Goal: Task Accomplishment & Management: Use online tool/utility

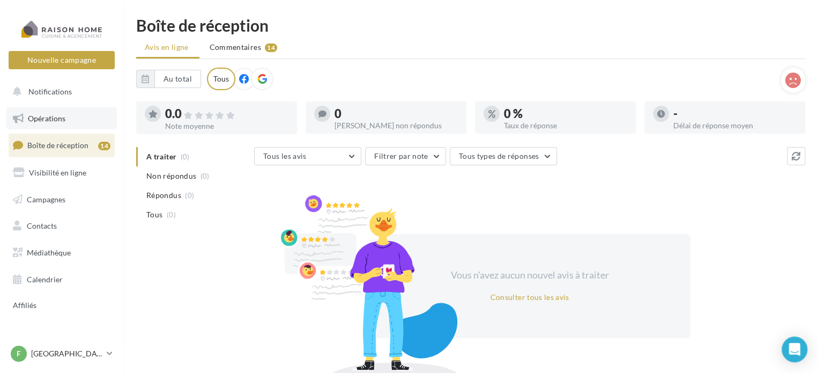
click at [68, 113] on link "Opérations" at bounding box center [61, 118] width 110 height 23
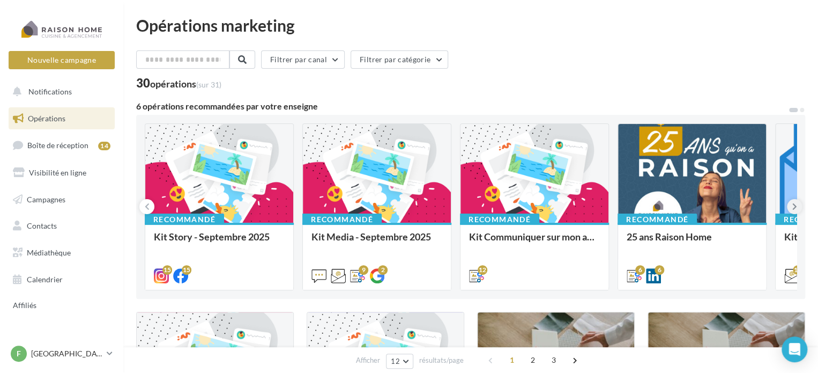
click at [797, 203] on button at bounding box center [794, 206] width 15 height 15
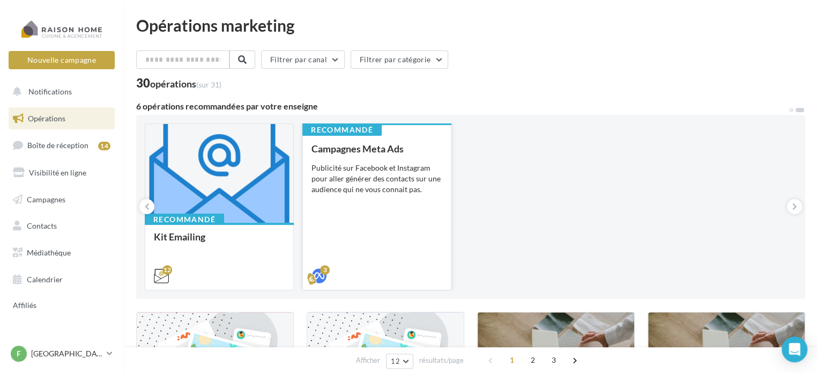
click at [394, 231] on div "Campagnes Meta Ads Publicité sur Facebook et Instagram pour aller générer des c…" at bounding box center [376, 211] width 131 height 137
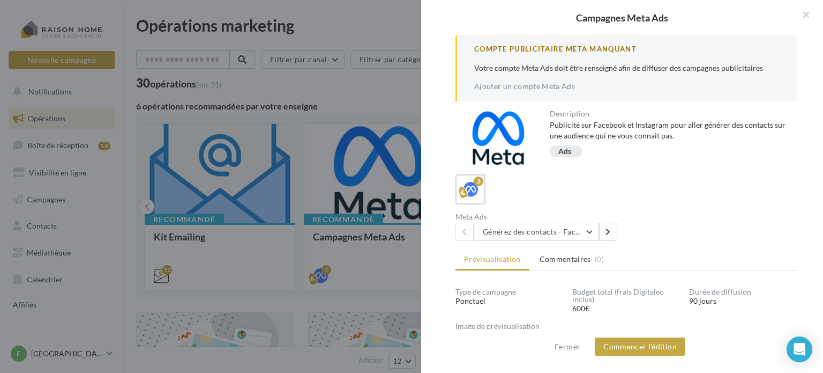
scroll to position [112, 0]
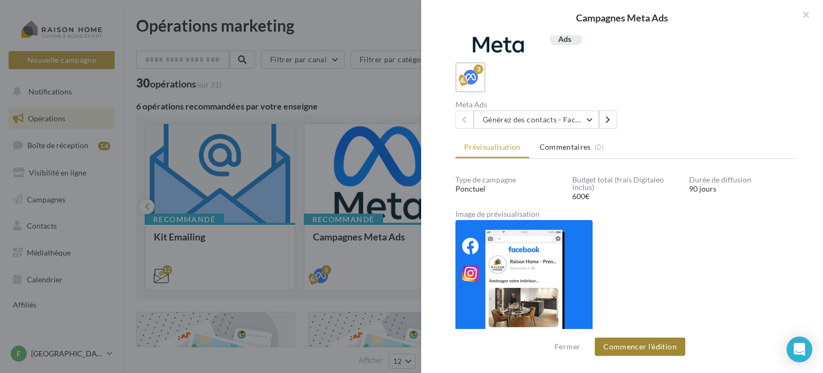
click at [632, 340] on button "Commencer l'édition" at bounding box center [640, 346] width 91 height 18
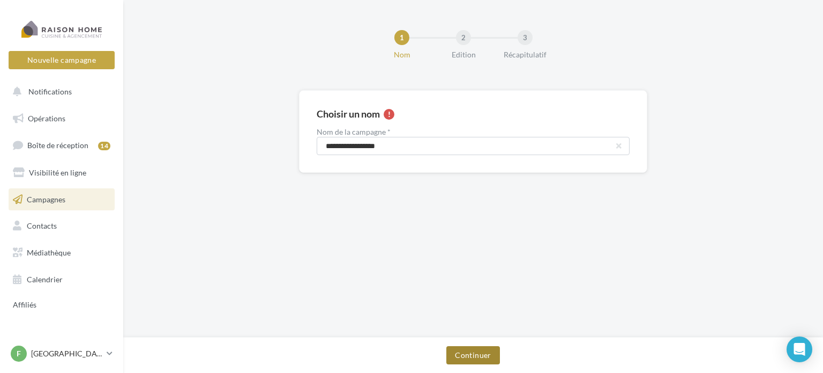
click at [456, 348] on button "Continuer" at bounding box center [473, 355] width 53 height 18
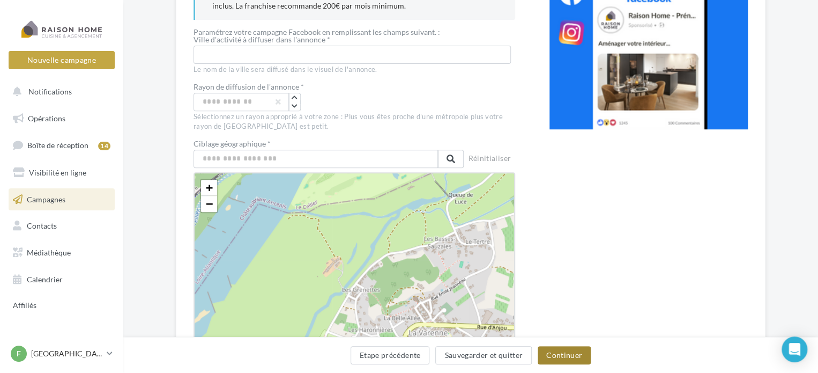
scroll to position [183, 0]
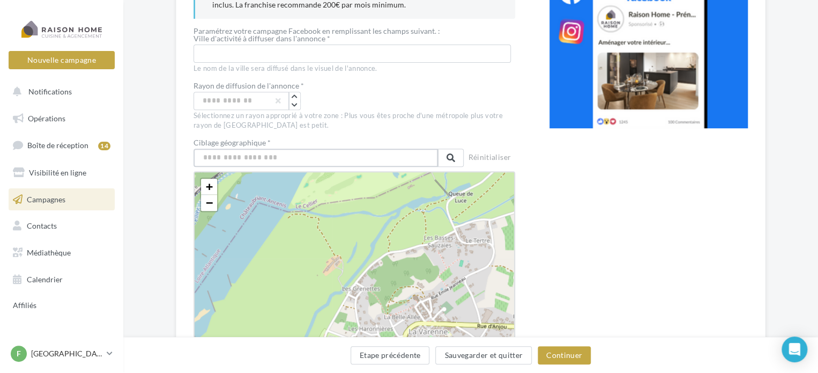
click at [214, 160] on input "text" at bounding box center [316, 158] width 244 height 18
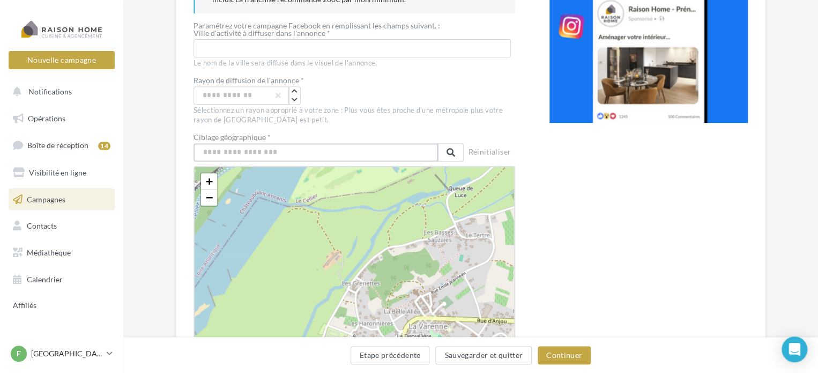
scroll to position [189, 0]
click at [228, 48] on input "text" at bounding box center [352, 48] width 317 height 18
click at [210, 145] on input "text" at bounding box center [316, 152] width 244 height 18
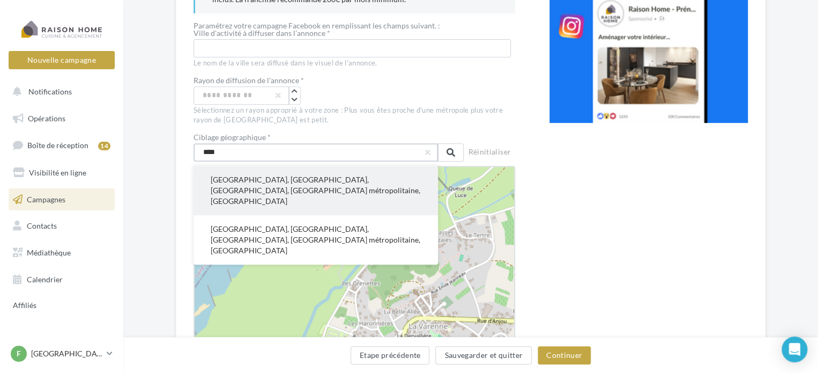
type input "****"
click at [218, 182] on button "Rennes, Ille-et-Vilaine, Bretagne, France métropolitaine, France" at bounding box center [316, 190] width 244 height 49
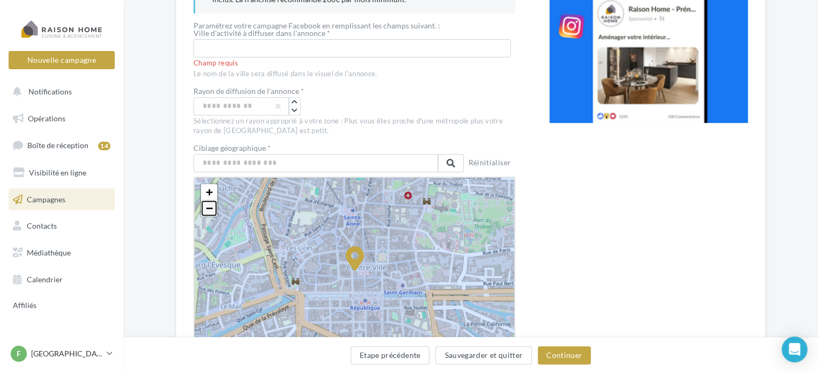
click at [204, 210] on link "−" at bounding box center [209, 208] width 16 height 16
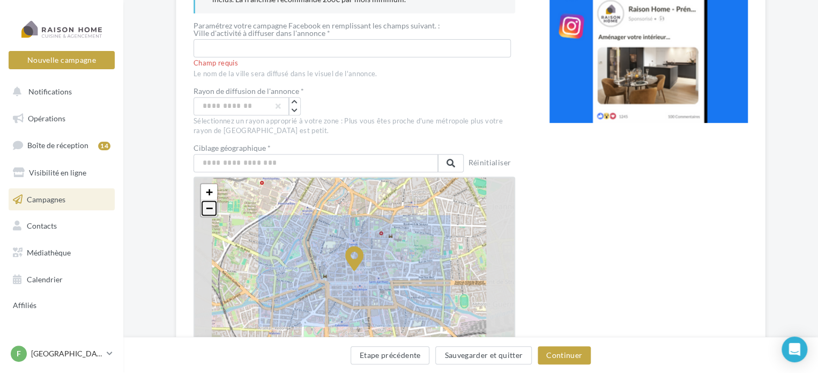
click at [204, 210] on link "−" at bounding box center [209, 208] width 16 height 16
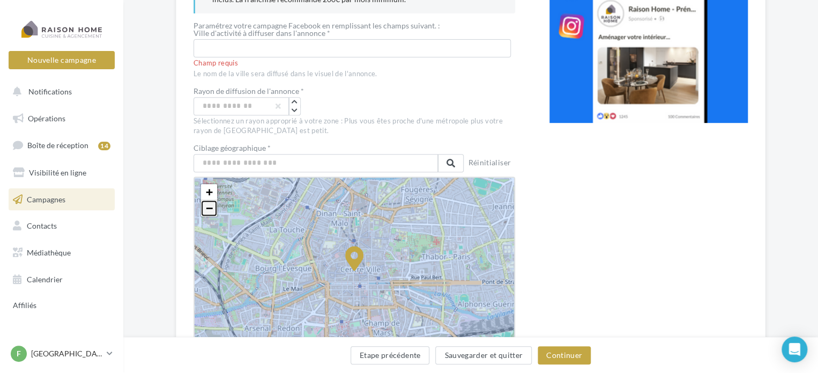
click at [204, 210] on link "−" at bounding box center [209, 208] width 16 height 16
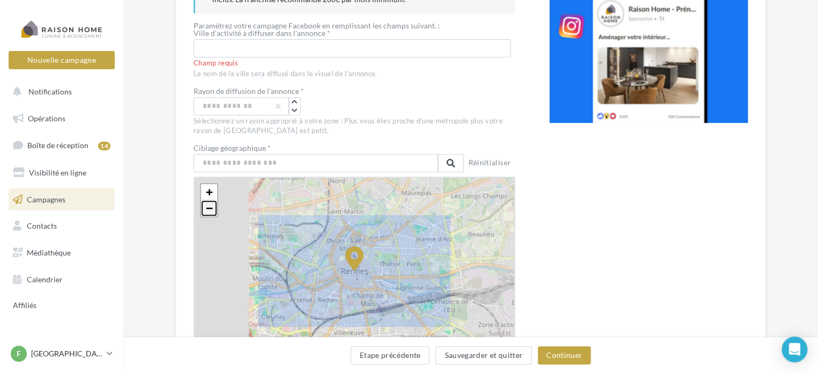
click at [204, 210] on link "−" at bounding box center [209, 208] width 16 height 16
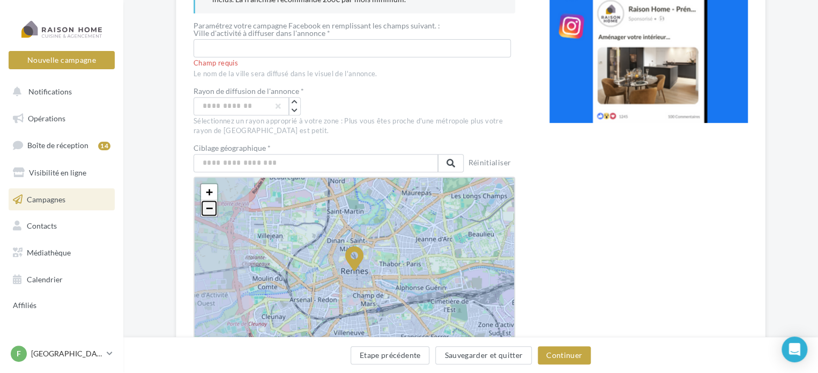
click at [204, 210] on link "−" at bounding box center [209, 208] width 16 height 16
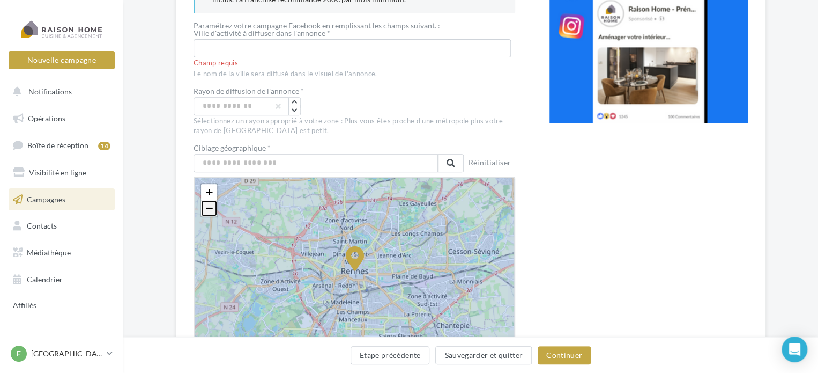
click at [204, 210] on link "−" at bounding box center [209, 208] width 16 height 16
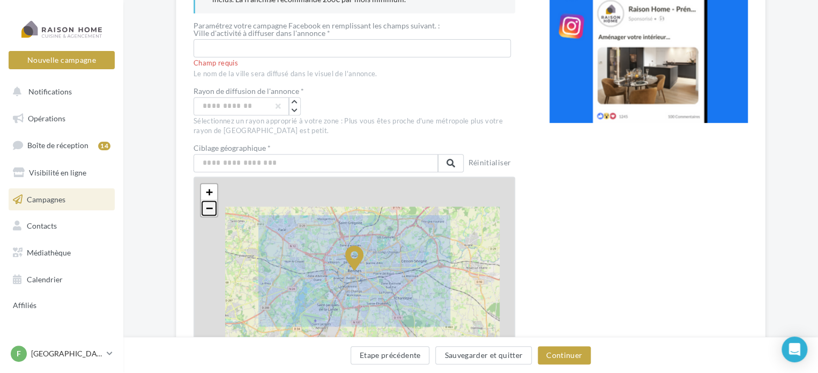
click at [204, 210] on link "−" at bounding box center [209, 208] width 16 height 16
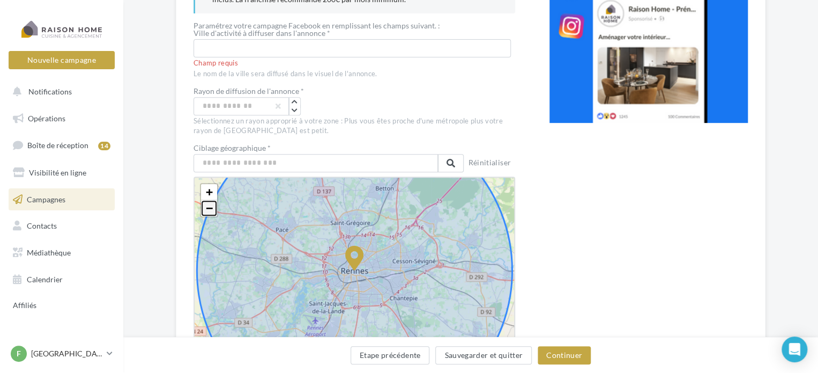
click at [204, 210] on link "−" at bounding box center [209, 208] width 16 height 16
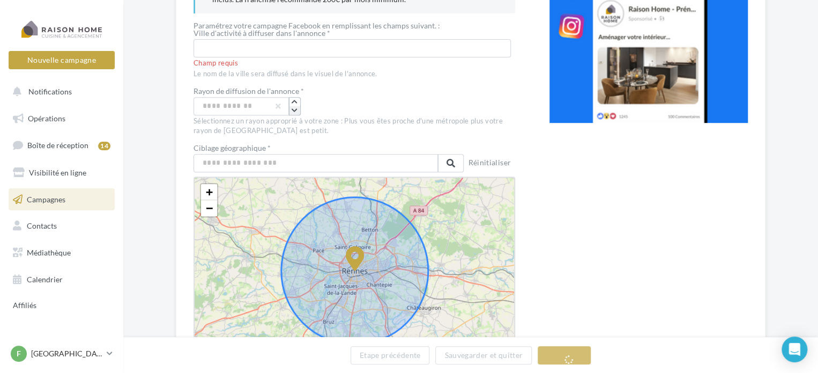
click at [293, 107] on icon "button" at bounding box center [295, 110] width 6 height 6
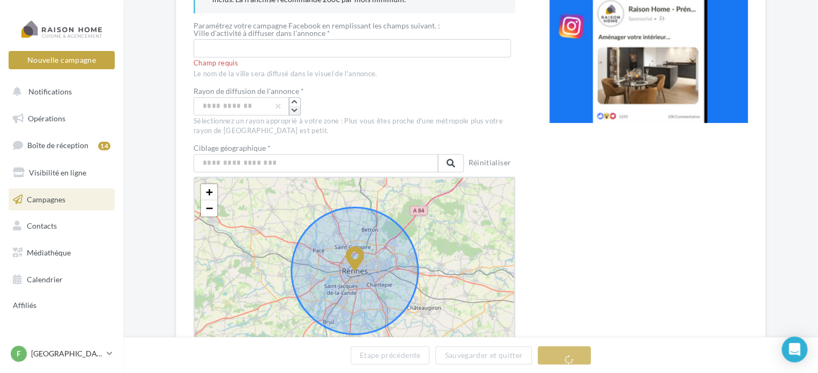
click at [293, 107] on icon "button" at bounding box center [295, 110] width 6 height 6
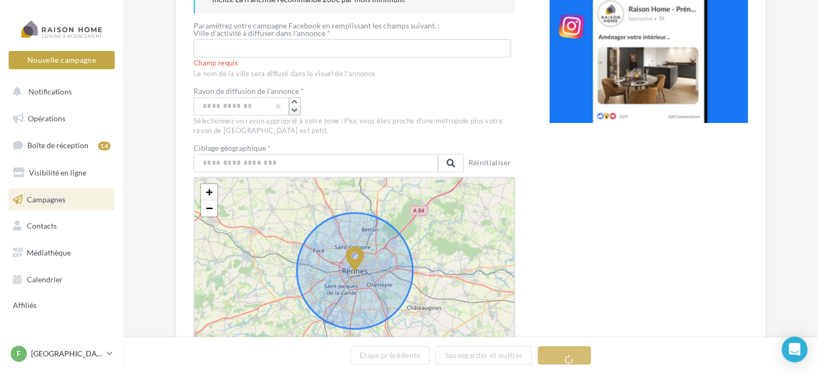
click at [293, 107] on icon "button" at bounding box center [295, 110] width 6 height 6
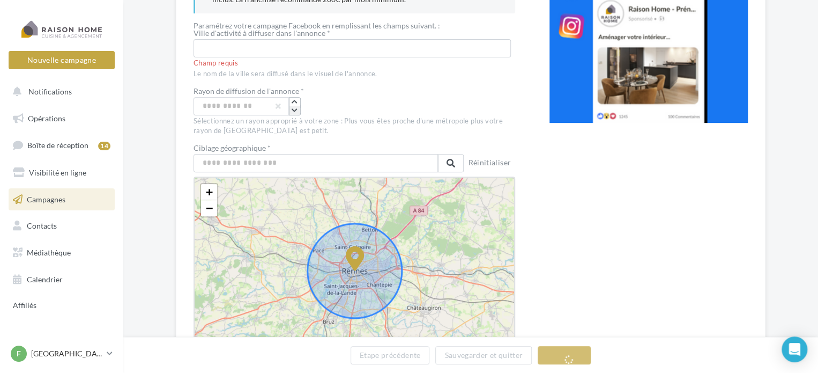
click at [293, 107] on icon "button" at bounding box center [295, 110] width 6 height 6
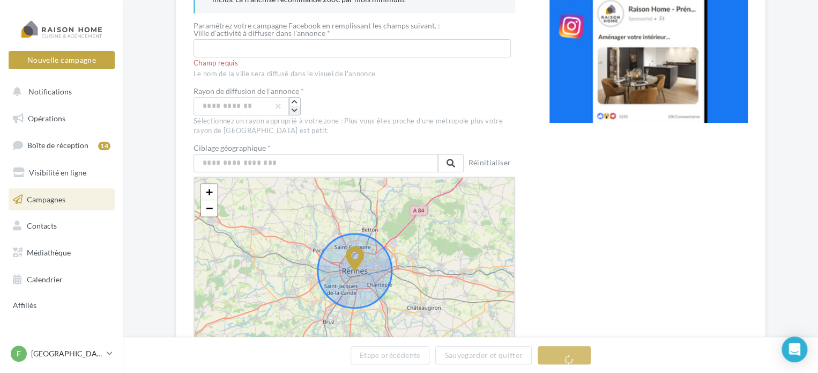
click at [293, 107] on icon "button" at bounding box center [295, 110] width 6 height 6
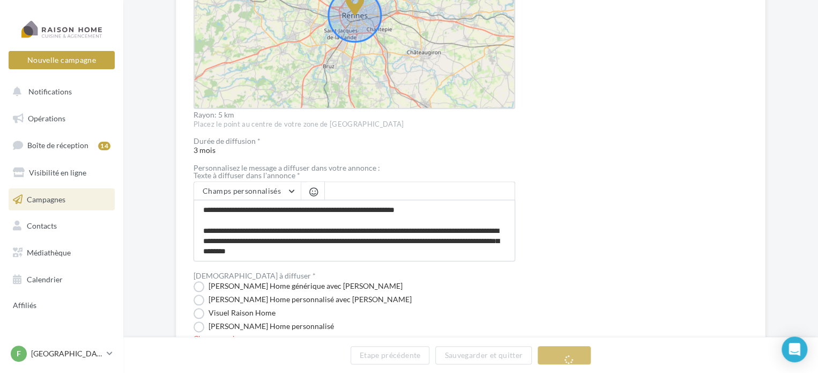
scroll to position [504, 0]
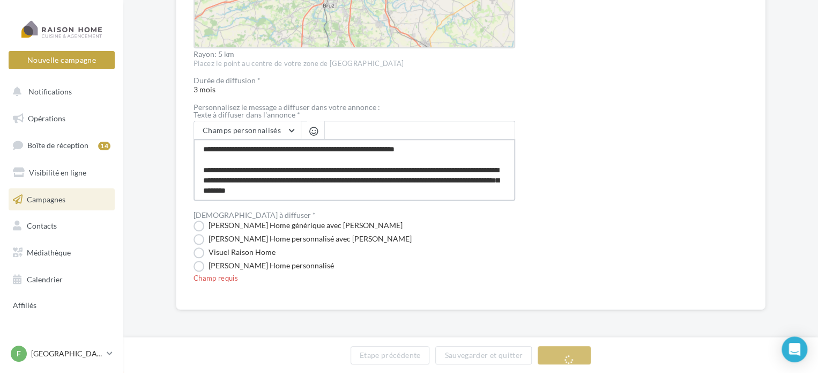
click at [202, 150] on textarea "**********" at bounding box center [355, 170] width 322 height 62
click at [201, 229] on label "Visuel Raison Home générique avec Nom" at bounding box center [298, 225] width 209 height 11
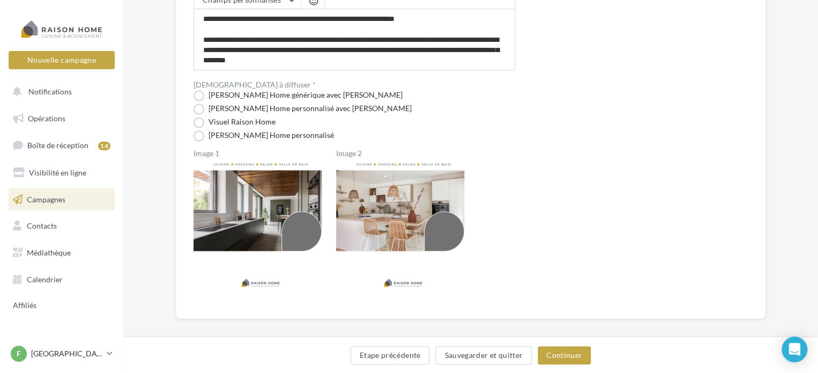
scroll to position [644, 0]
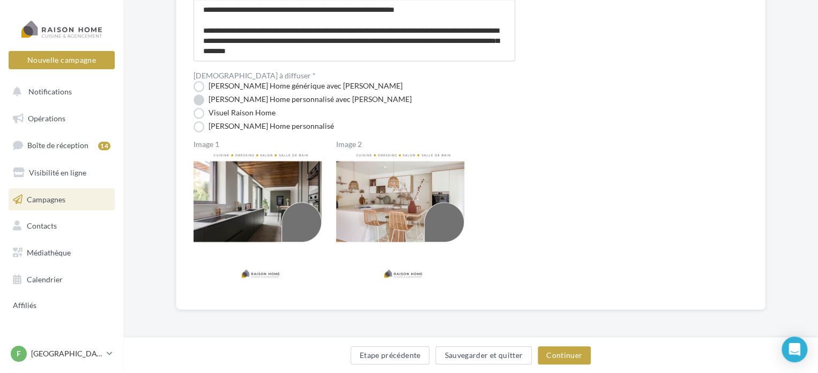
click at [235, 98] on label "Visuel Raison Home personnalisé avec Nom" at bounding box center [303, 99] width 218 height 11
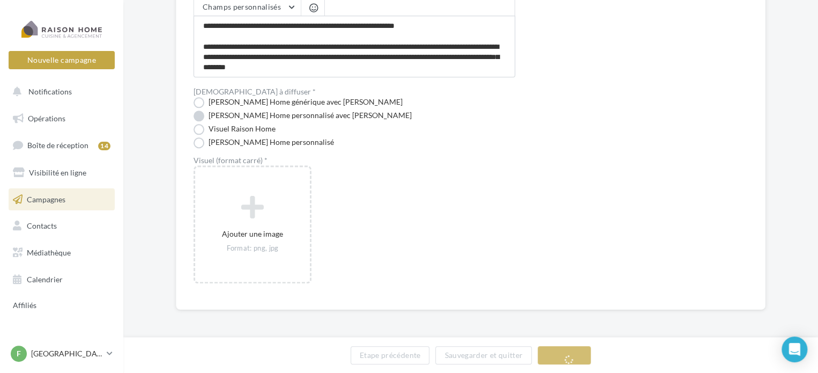
scroll to position [639, 0]
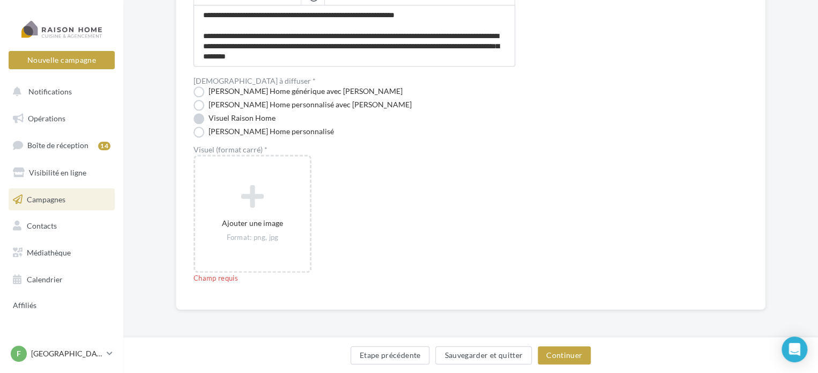
click at [227, 117] on label "Visuel Raison Home" at bounding box center [235, 118] width 82 height 11
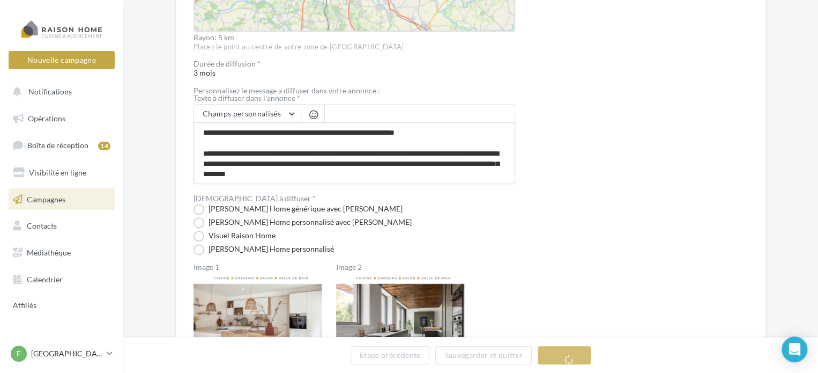
scroll to position [644, 0]
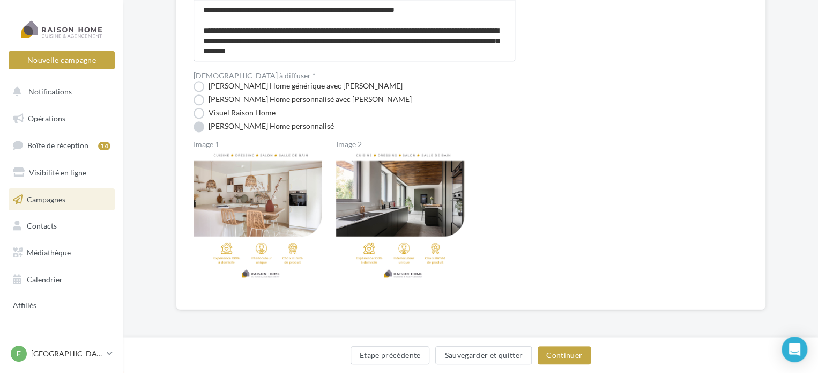
click at [224, 129] on label "Visuel Raison Home personnalisé" at bounding box center [264, 126] width 140 height 11
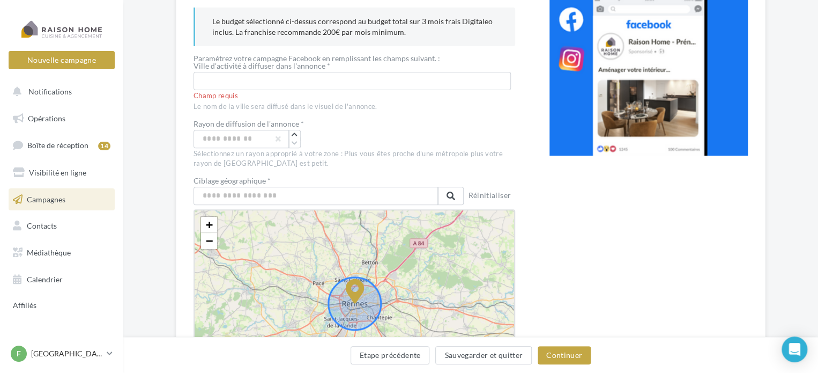
scroll to position [158, 0]
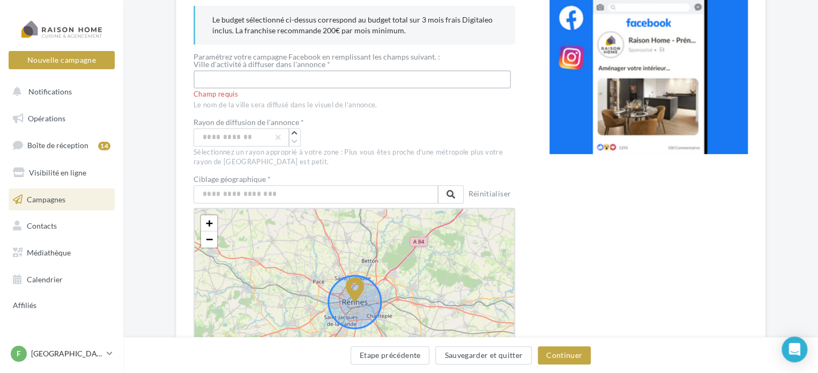
click at [246, 83] on input "text" at bounding box center [352, 79] width 317 height 18
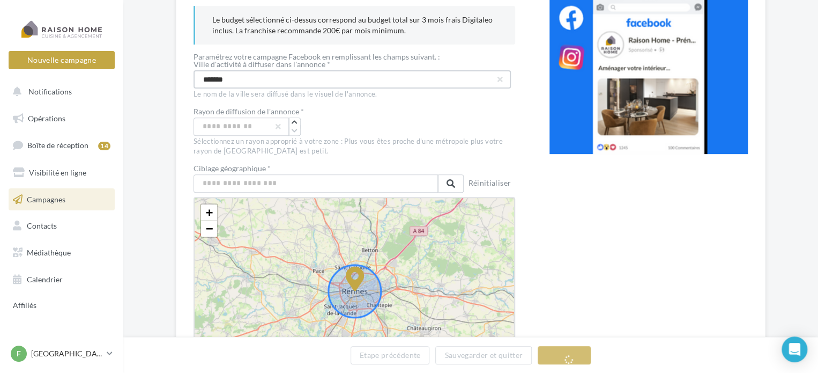
type input "*******"
click at [247, 192] on div "Ciblage géographique * Rennes, Ille-et-Vilaine, Bretagne, France métropolitaine…" at bounding box center [355, 279] width 322 height 229
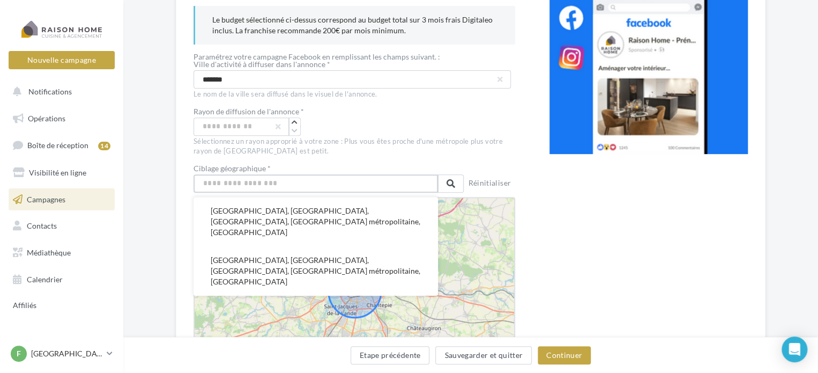
click at [253, 188] on input "text" at bounding box center [316, 183] width 244 height 18
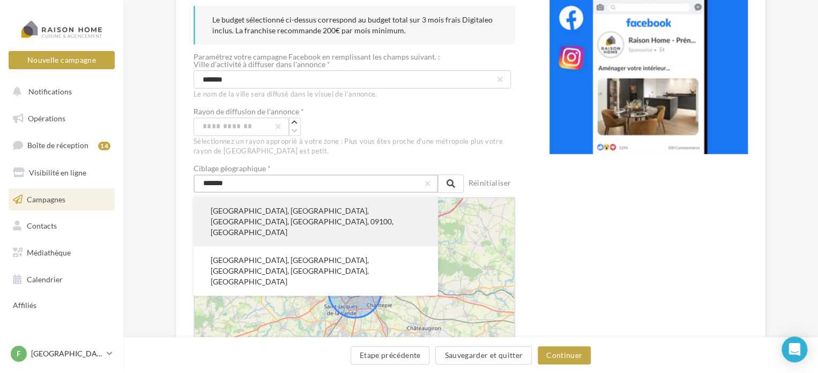
type input "*******"
click at [257, 215] on button "Pamiers, Ariège, Occitanie, France métropolitaine, 09100, France" at bounding box center [316, 221] width 244 height 49
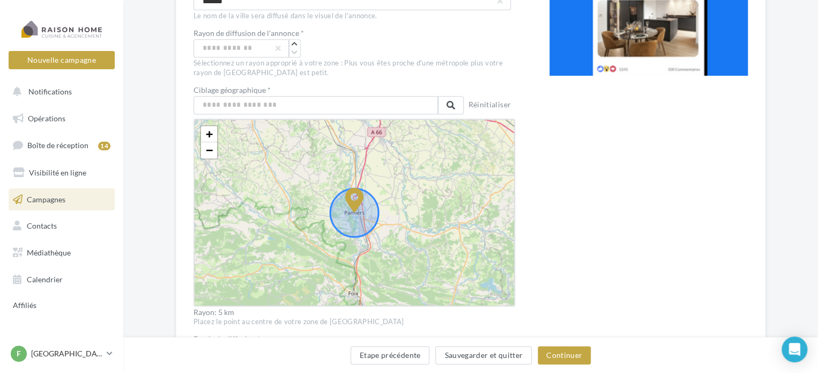
scroll to position [237, 0]
click at [209, 152] on span "−" at bounding box center [209, 148] width 7 height 13
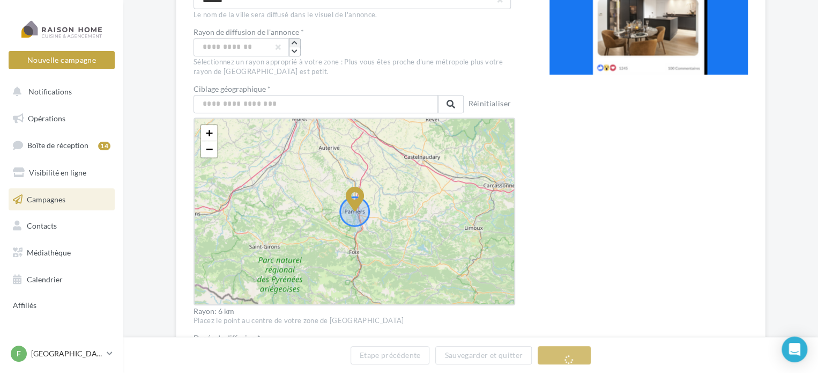
click at [298, 40] on icon "button" at bounding box center [295, 43] width 6 height 6
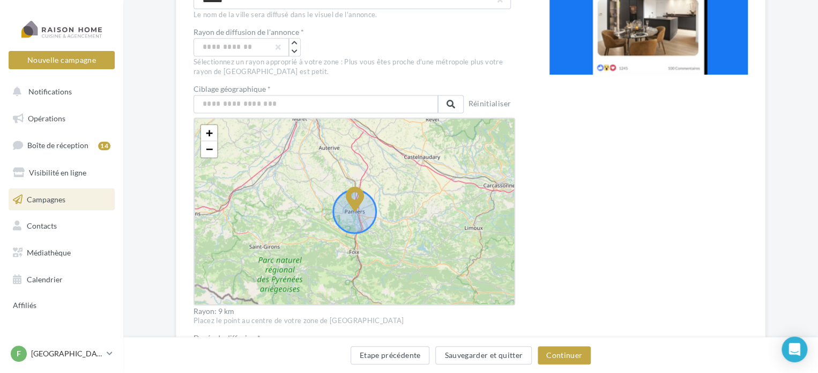
click at [356, 233] on div "+ − Leaflet" at bounding box center [355, 211] width 322 height 188
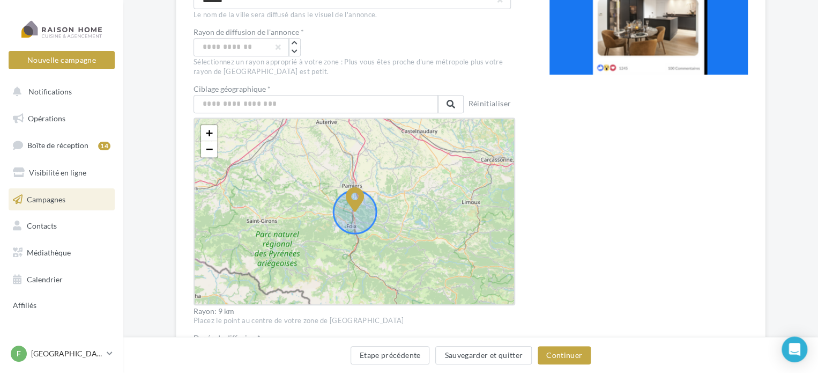
drag, startPoint x: 356, startPoint y: 199, endPoint x: 356, endPoint y: 189, distance: 10.2
click at [295, 42] on icon "button" at bounding box center [295, 43] width 6 height 6
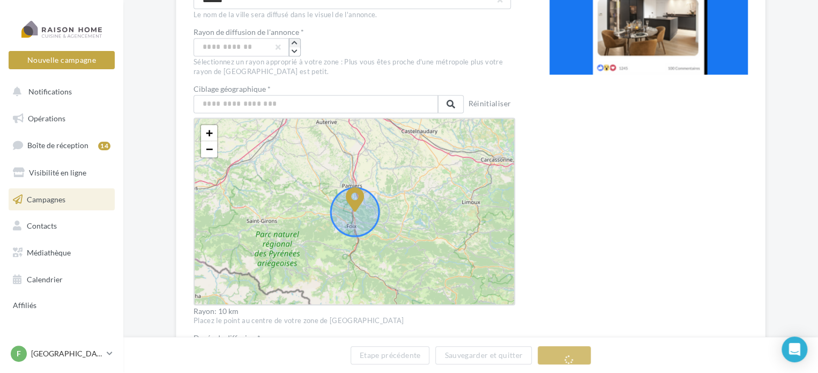
click at [295, 42] on icon "button" at bounding box center [295, 43] width 6 height 6
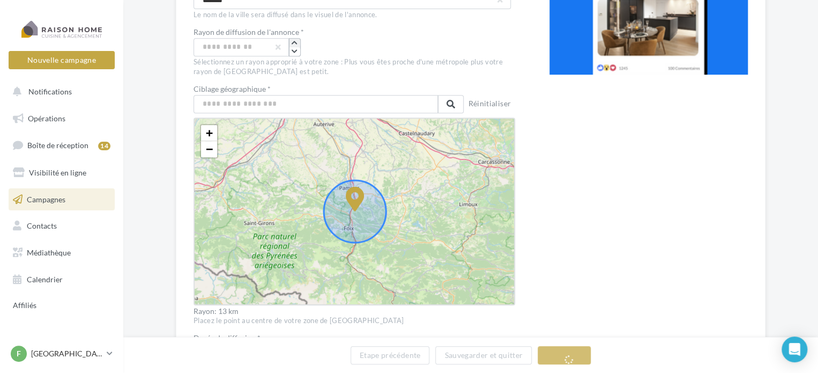
click at [294, 40] on icon "button" at bounding box center [295, 43] width 6 height 6
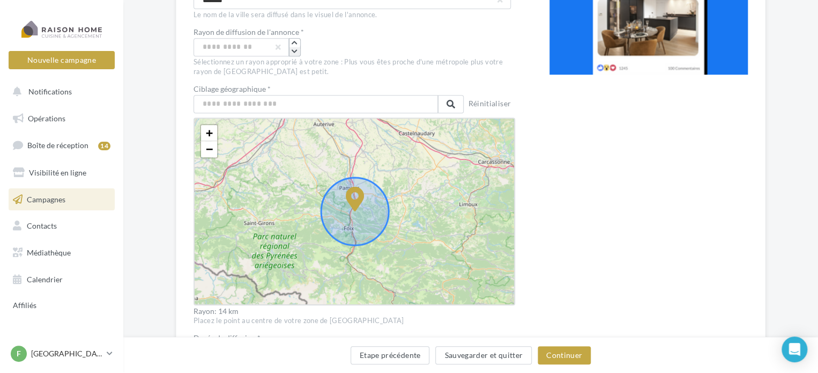
click at [295, 51] on icon "button" at bounding box center [295, 51] width 6 height 6
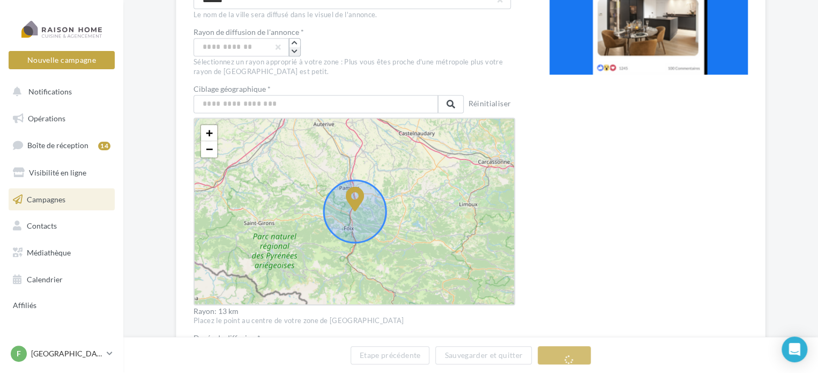
click at [295, 51] on icon "button" at bounding box center [295, 51] width 6 height 6
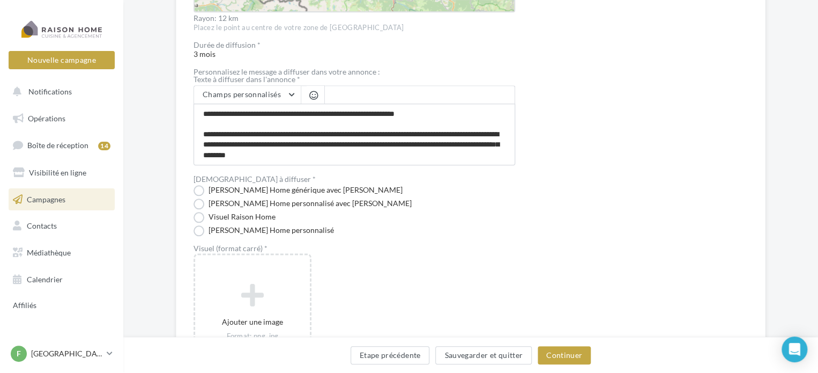
scroll to position [531, 0]
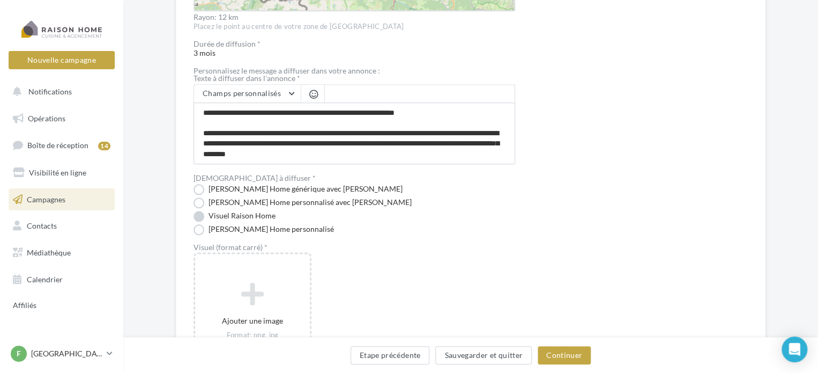
click at [258, 216] on label "Visuel Raison Home" at bounding box center [235, 216] width 82 height 11
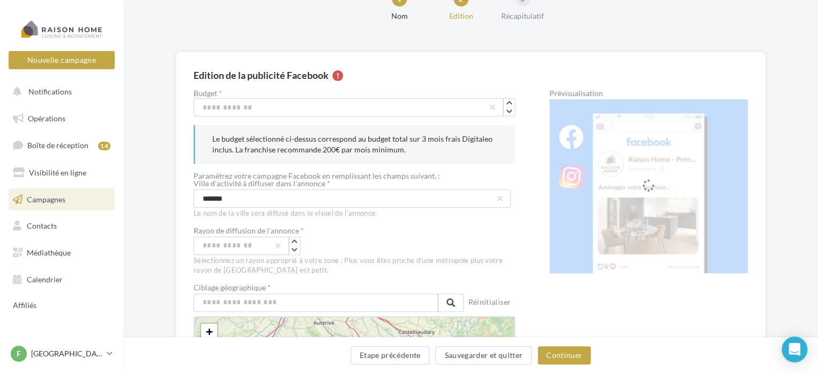
scroll to position [0, 0]
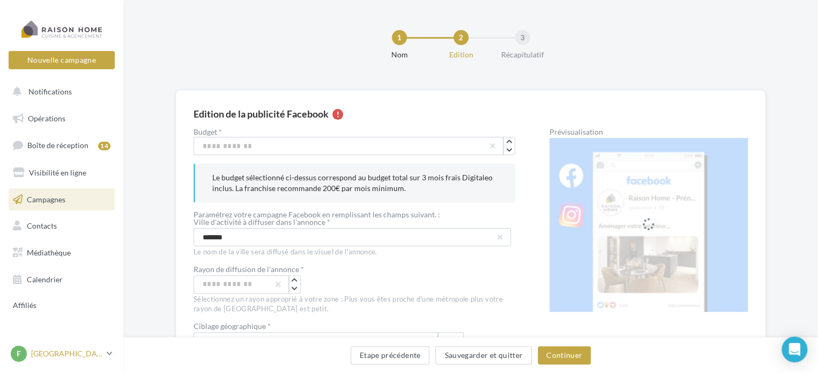
click at [49, 357] on p "[GEOGRAPHIC_DATA]" at bounding box center [66, 353] width 71 height 11
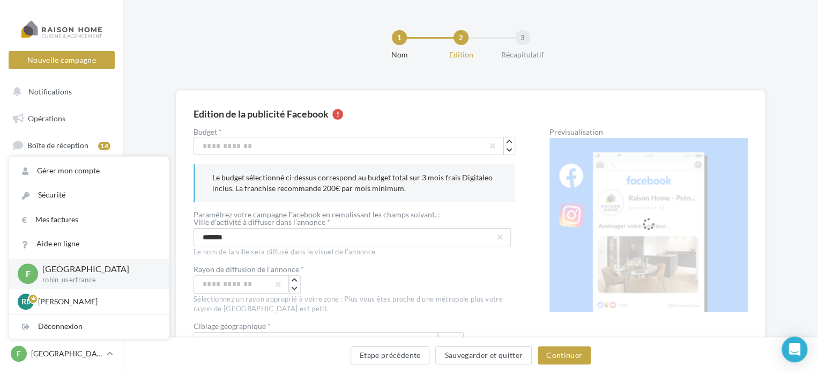
click at [224, 128] on label "Budget *" at bounding box center [355, 132] width 322 height 8
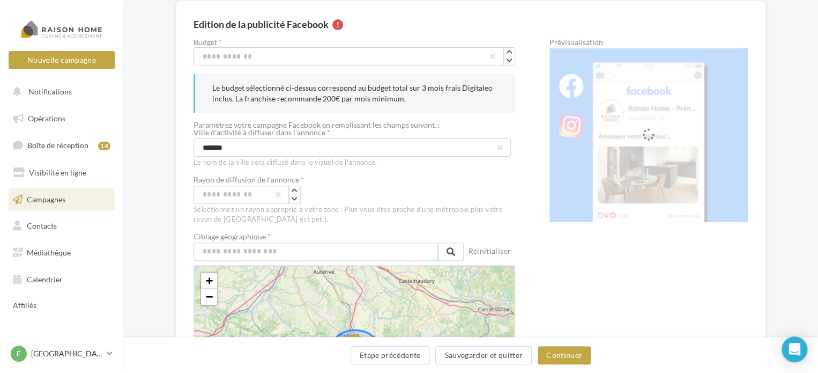
scroll to position [90, 0]
click at [570, 359] on button "Continuer" at bounding box center [564, 355] width 53 height 18
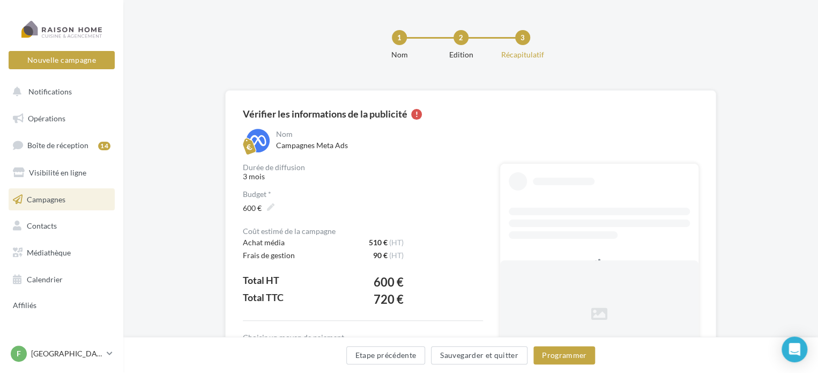
scroll to position [97, 0]
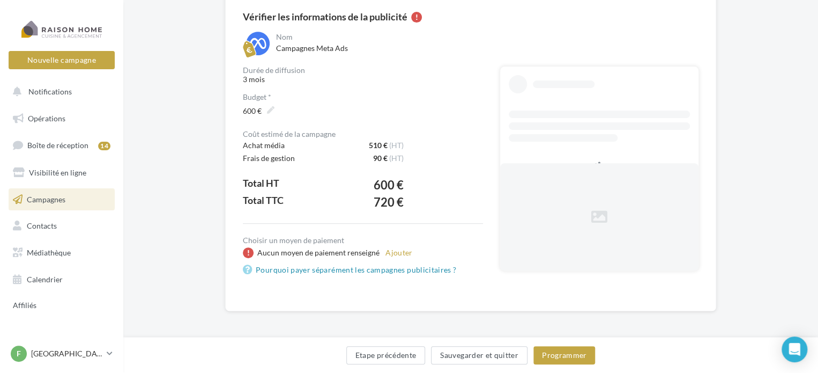
click at [50, 197] on span "Campagnes" at bounding box center [46, 198] width 39 height 9
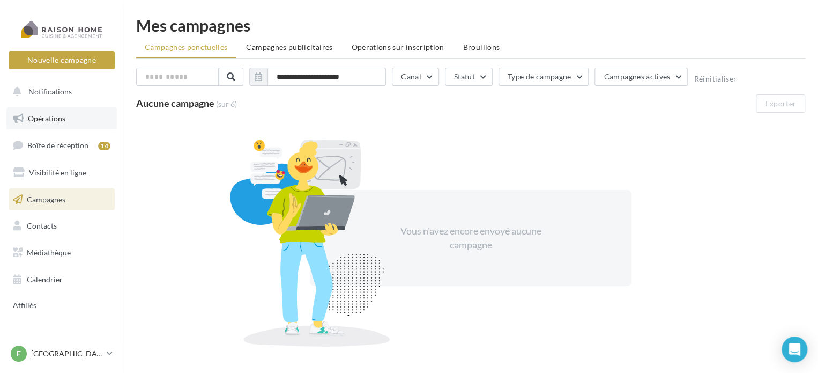
click at [45, 115] on span "Opérations" at bounding box center [47, 118] width 38 height 9
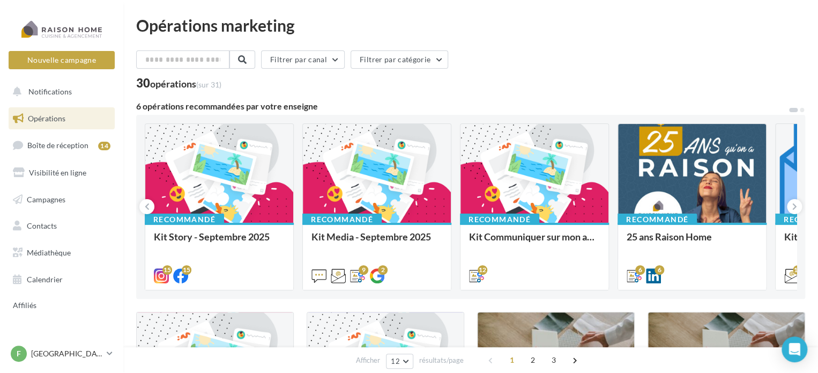
click at [620, 19] on div "Opérations marketing" at bounding box center [470, 25] width 669 height 16
click at [28, 354] on div "F France robin_userfrance" at bounding box center [57, 353] width 92 height 16
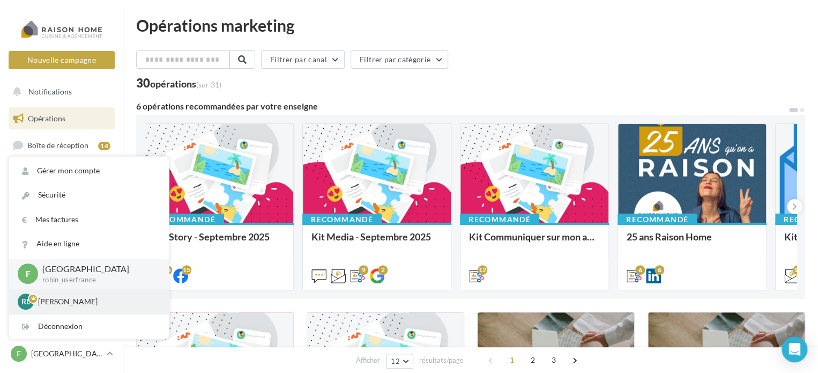
click at [62, 307] on div "RL [PERSON_NAME] LEDUDY [PERSON_NAME][EMAIL_ADDRESS][DOMAIN_NAME]" at bounding box center [89, 301] width 143 height 16
